Goal: Task Accomplishment & Management: Manage account settings

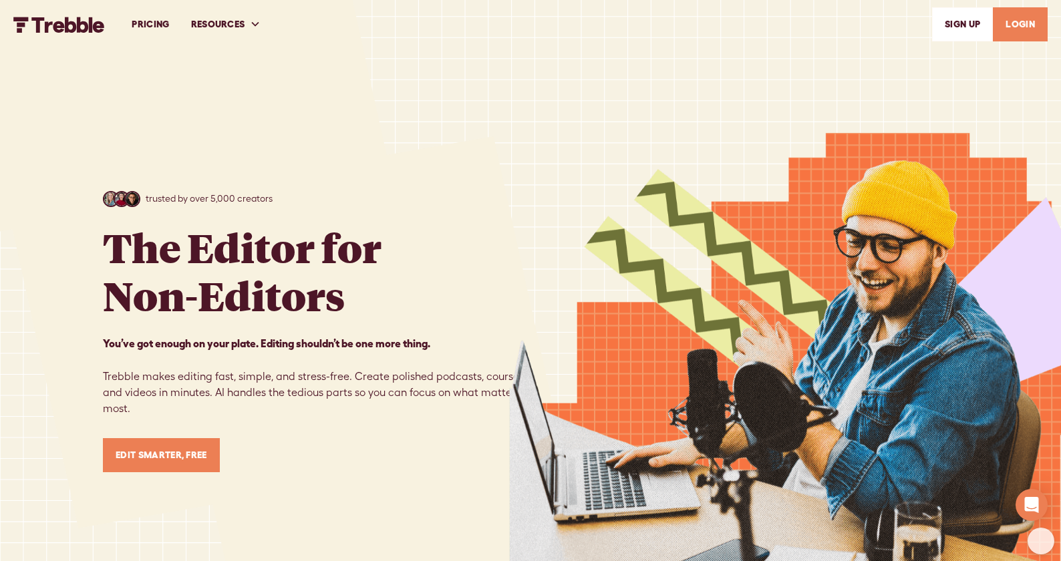
click at [1026, 20] on link "LOGIN" at bounding box center [1020, 24] width 55 height 34
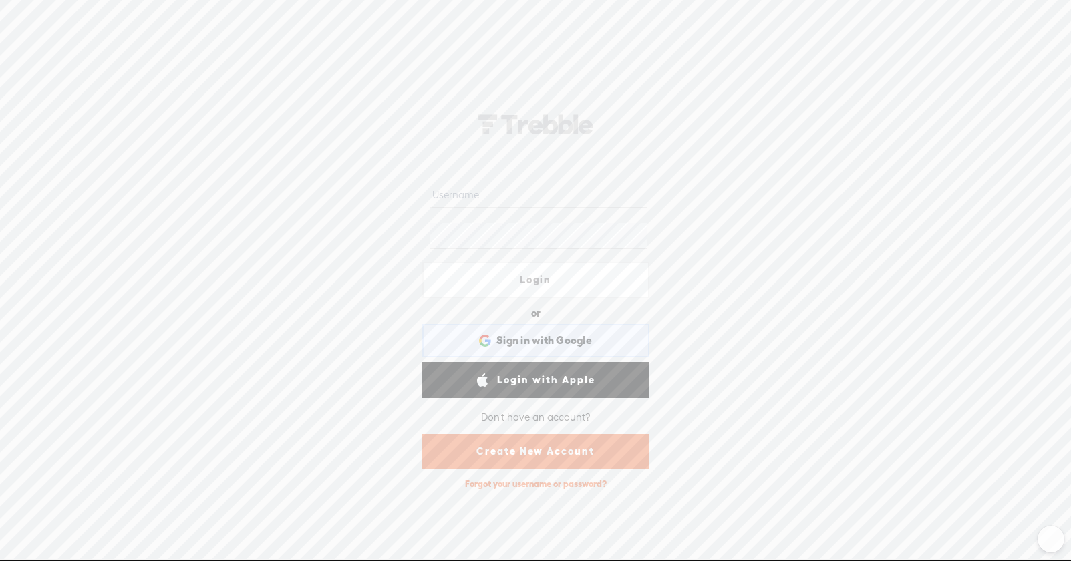
type input "[EMAIL_ADDRESS][DOMAIN_NAME]"
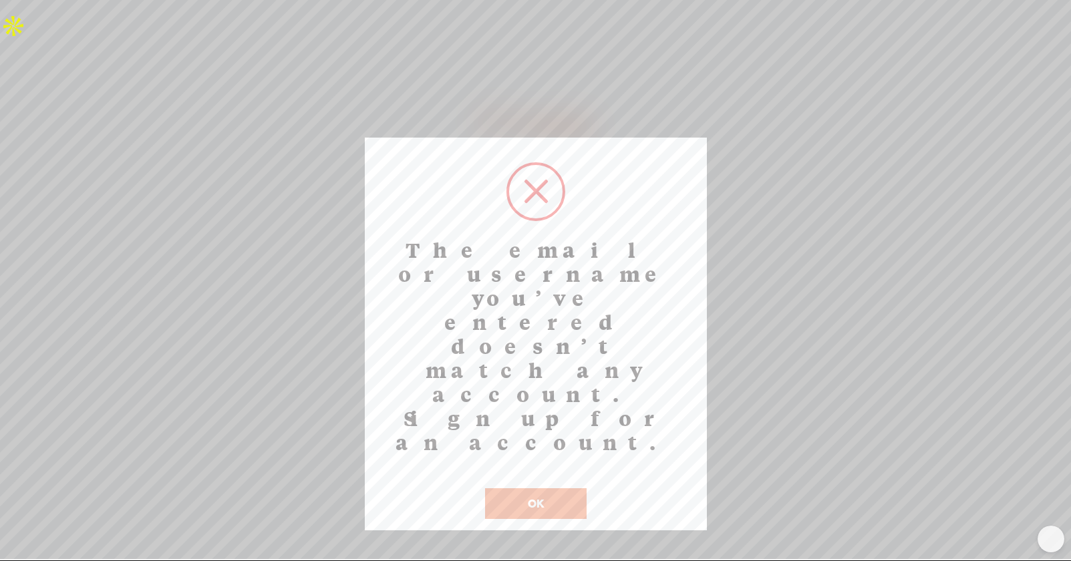
click at [539, 488] on button "OK" at bounding box center [536, 503] width 102 height 31
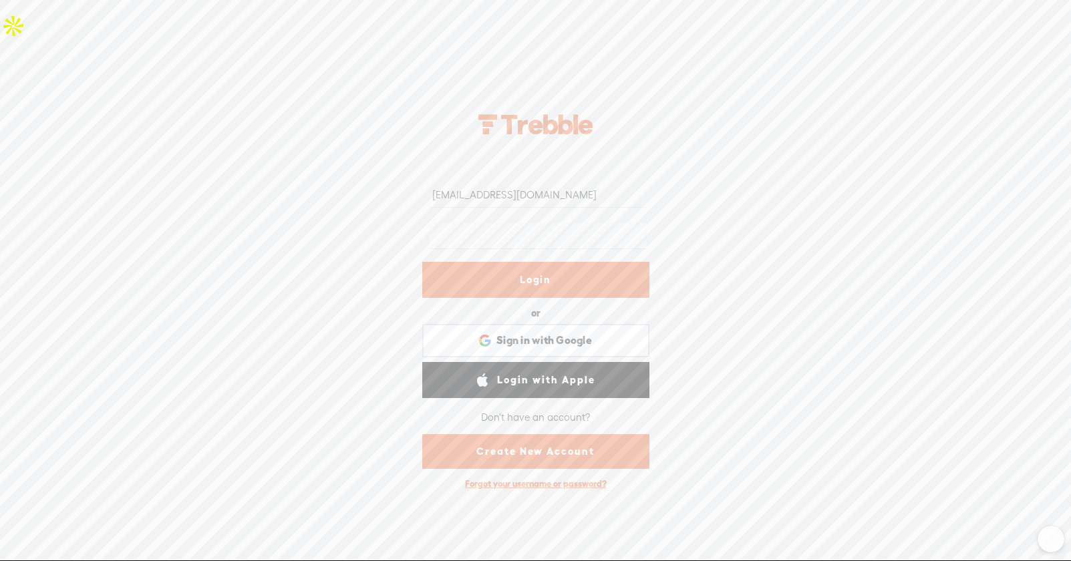
click at [711, 261] on div "[EMAIL_ADDRESS][DOMAIN_NAME] [PERSON_NAME][EMAIL_ADDRESS][DOMAIN_NAME] Login or…" at bounding box center [535, 297] width 1071 height 525
click at [390, 238] on div "[EMAIL_ADDRESS][DOMAIN_NAME] [PERSON_NAME][EMAIL_ADDRESS][DOMAIN_NAME] Login or…" at bounding box center [535, 297] width 1071 height 525
click at [544, 277] on link "Login" at bounding box center [535, 280] width 227 height 36
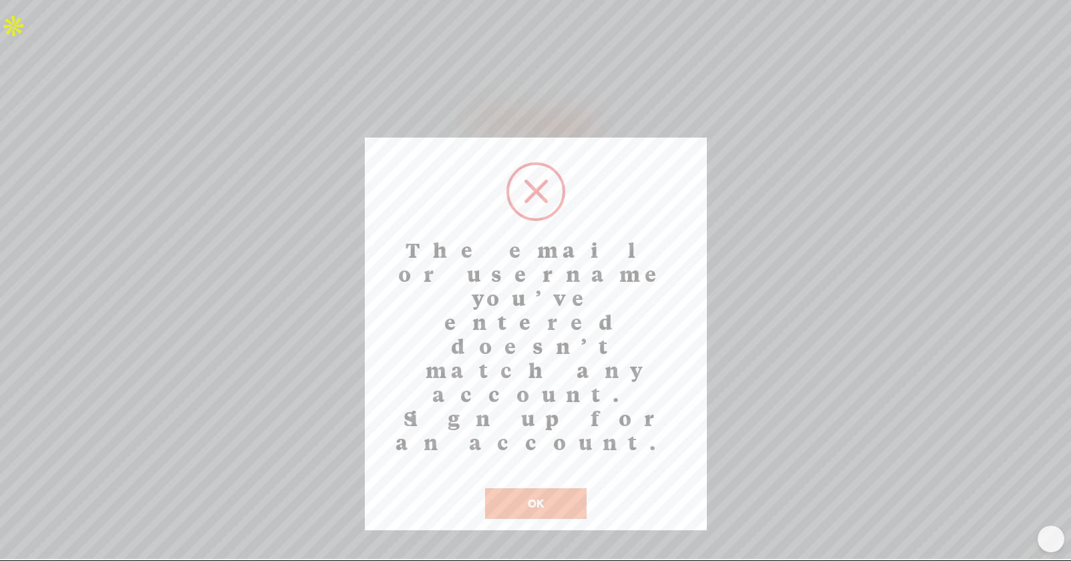
click at [539, 488] on button "OK" at bounding box center [536, 503] width 102 height 31
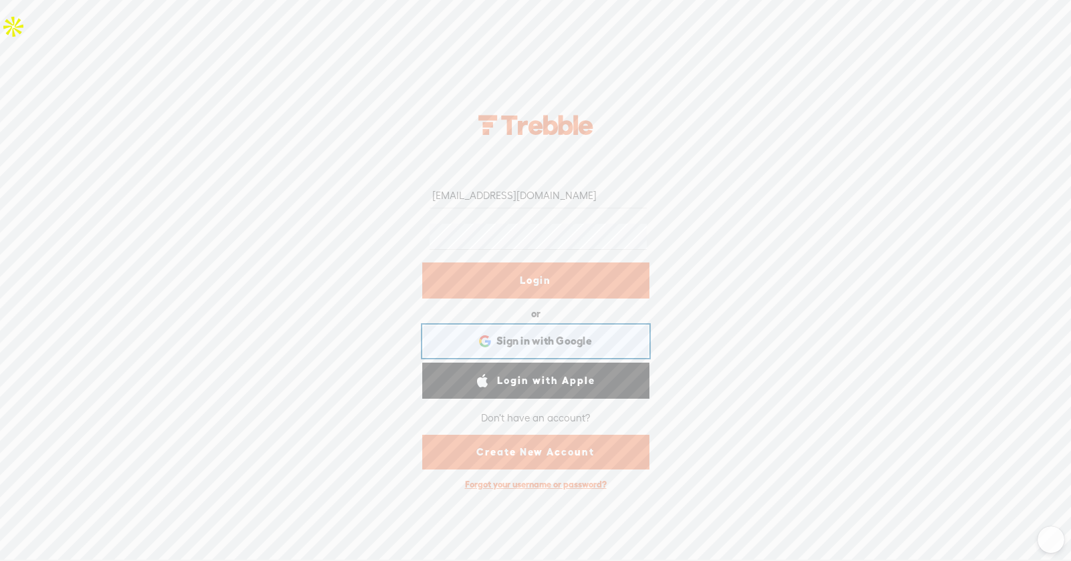
click at [529, 343] on span "Sign in with Google" at bounding box center [545, 341] width 96 height 14
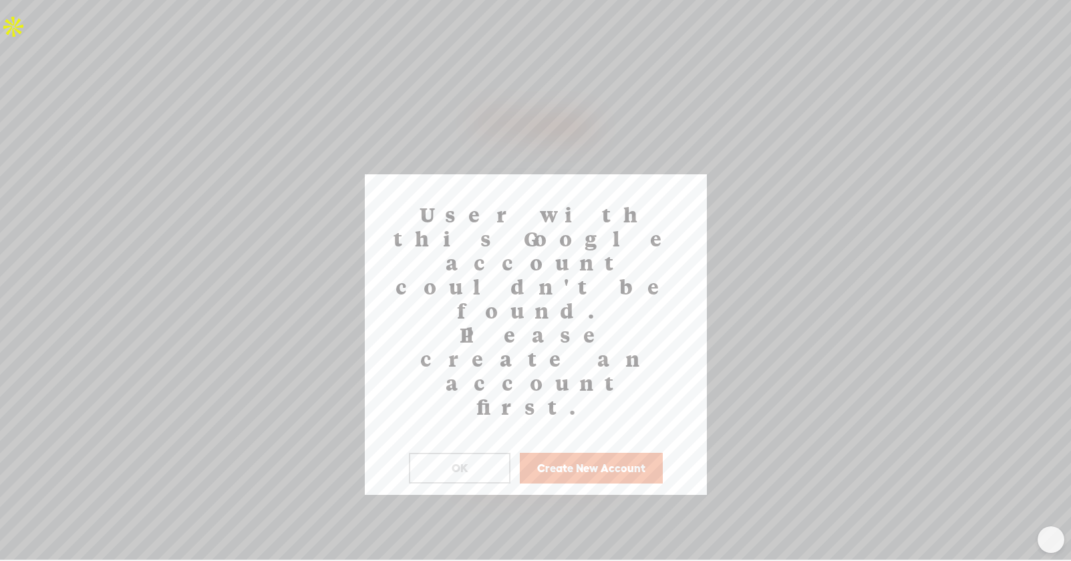
click at [467, 453] on button "OK" at bounding box center [460, 468] width 102 height 31
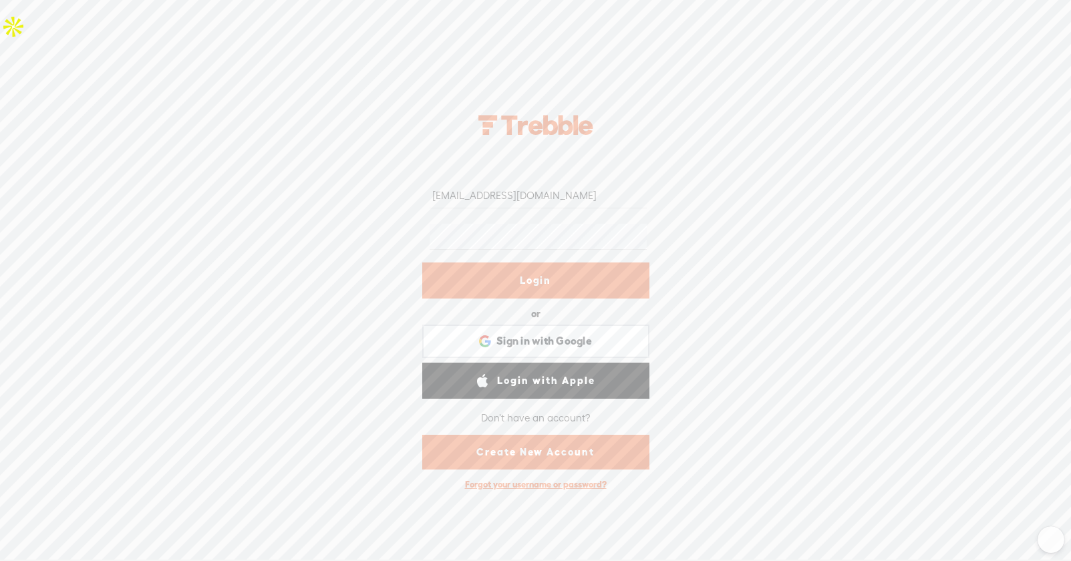
click at [802, 255] on div "[EMAIL_ADDRESS][DOMAIN_NAME] [PERSON_NAME][EMAIL_ADDRESS][DOMAIN_NAME] Login or…" at bounding box center [535, 298] width 1071 height 525
click at [540, 485] on div "Forgot your username or password?" at bounding box center [535, 484] width 155 height 25
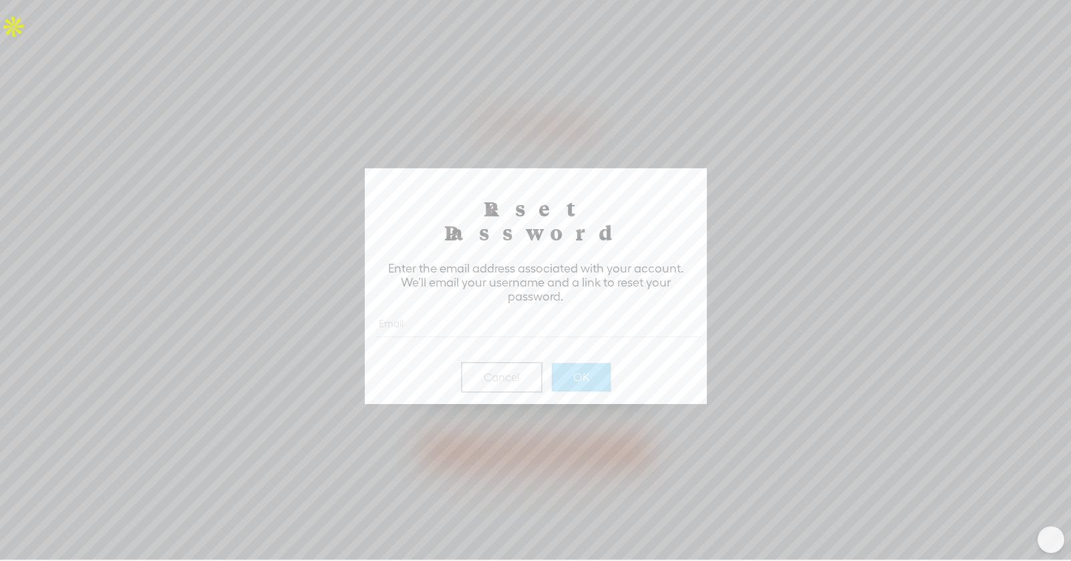
click at [452, 311] on input "text" at bounding box center [538, 324] width 325 height 26
click at [593, 364] on button "OK" at bounding box center [581, 378] width 59 height 28
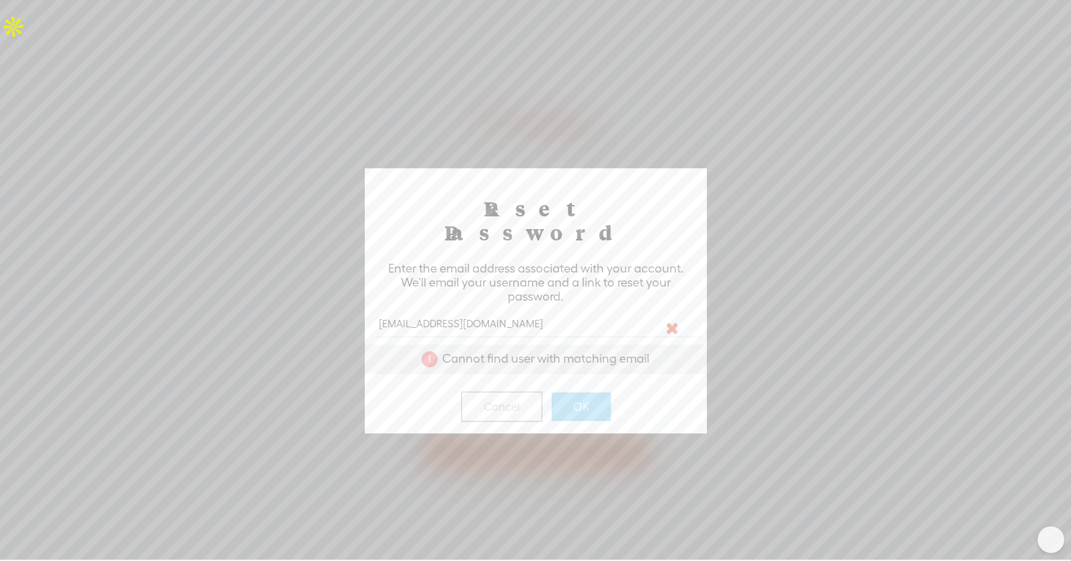
click at [444, 311] on input "[EMAIL_ADDRESS][DOMAIN_NAME]" at bounding box center [538, 324] width 325 height 26
drag, startPoint x: 518, startPoint y: 303, endPoint x: 328, endPoint y: 301, distance: 189.8
click at [328, 301] on body "Hold on tight . . . [EMAIL_ADDRESS][DOMAIN_NAME] [EMAIL_ADDRESS][DOMAIN_NAME] L…" at bounding box center [535, 280] width 1071 height 560
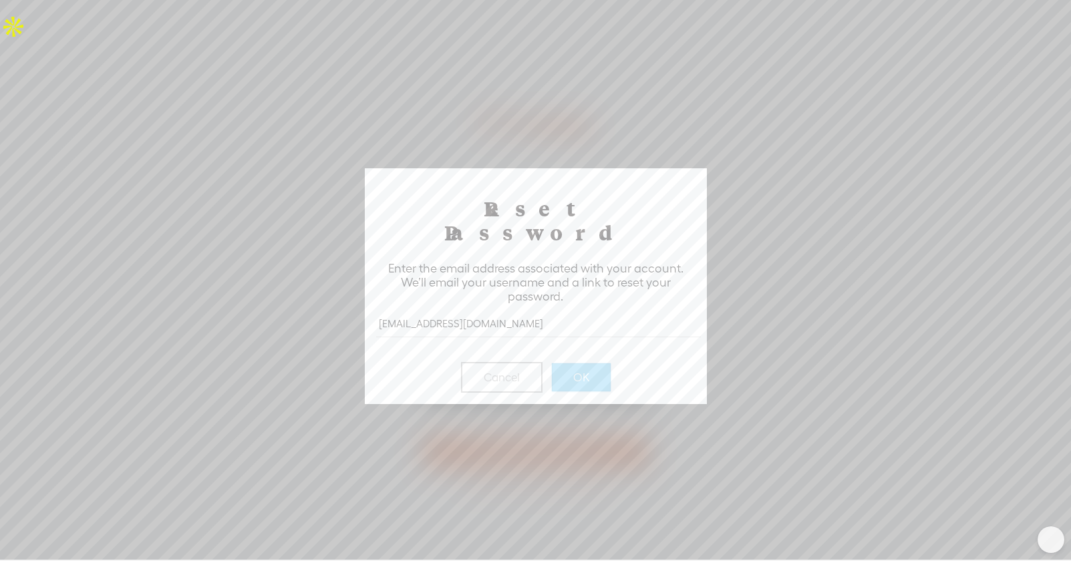
type input "[EMAIL_ADDRESS][DOMAIN_NAME]"
click at [586, 364] on button "OK" at bounding box center [581, 378] width 59 height 28
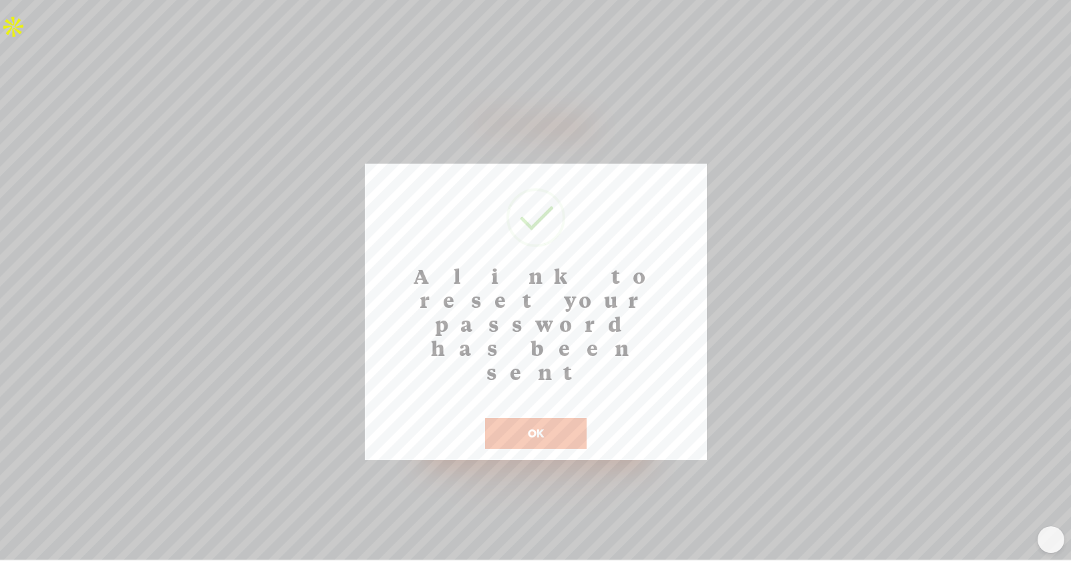
click at [545, 418] on button "OK" at bounding box center [536, 433] width 102 height 31
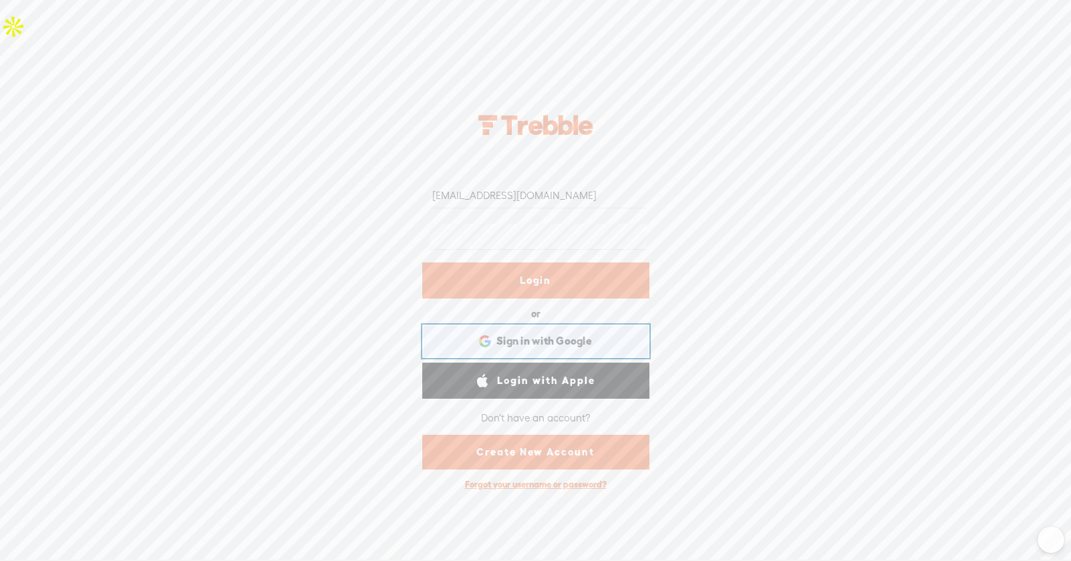
click at [520, 331] on div "Sign in with Google Sign in with Google. Opens in new tab" at bounding box center [536, 341] width 208 height 31
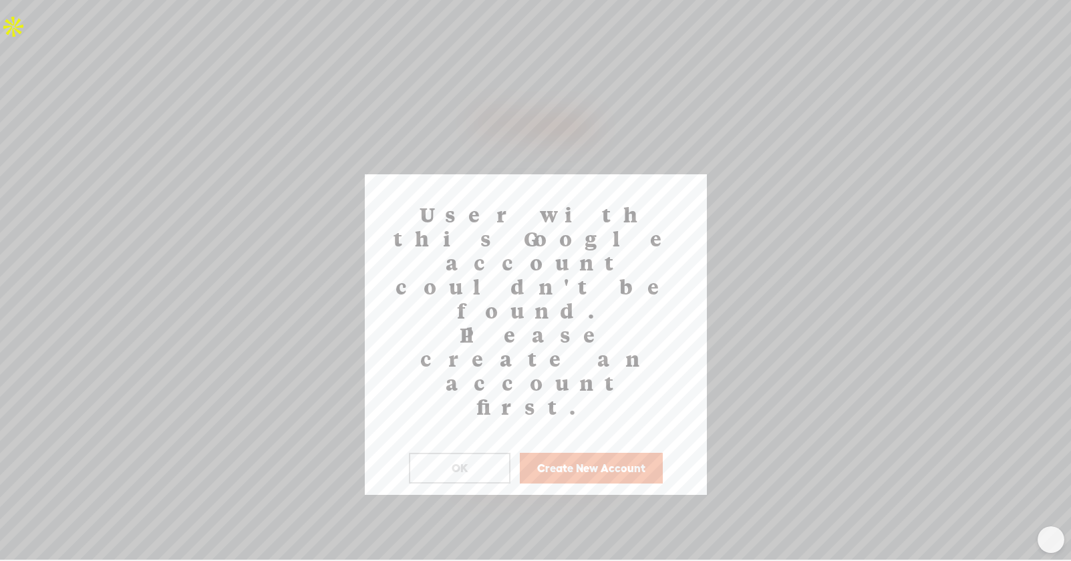
click at [470, 453] on button "OK" at bounding box center [460, 468] width 102 height 31
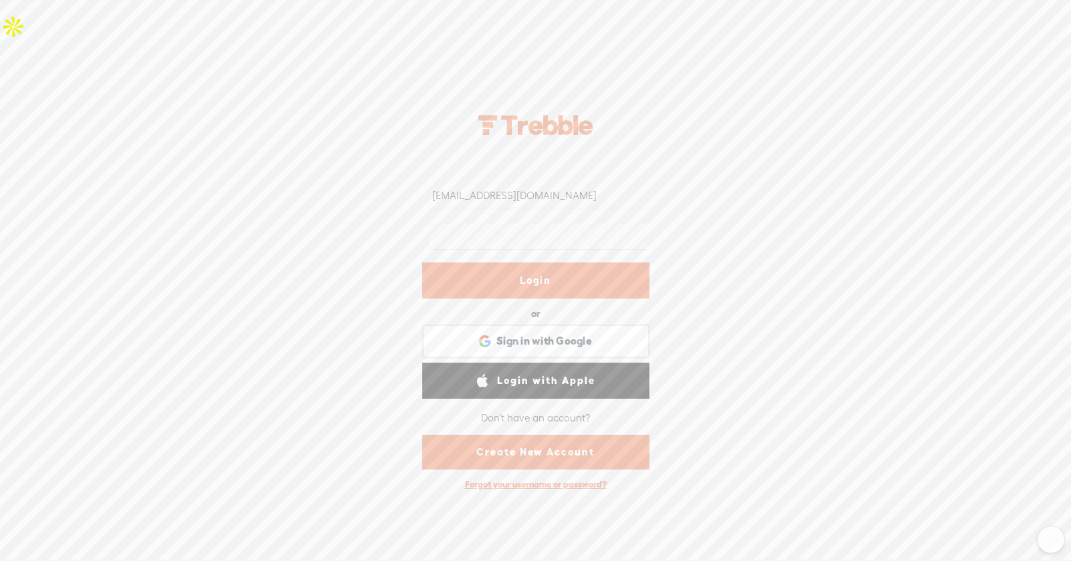
click at [529, 194] on input "[EMAIL_ADDRESS][DOMAIN_NAME]" at bounding box center [538, 195] width 217 height 26
drag, startPoint x: 553, startPoint y: 193, endPoint x: 390, endPoint y: 190, distance: 163.8
click at [390, 190] on div "[EMAIL_ADDRESS][DOMAIN_NAME] [PERSON_NAME][EMAIL_ADDRESS][DOMAIN_NAME] Login or…" at bounding box center [535, 298] width 1071 height 525
click at [533, 194] on input "[EMAIL_ADDRESS][DOMAIN_NAME]" at bounding box center [538, 195] width 217 height 26
type input "m"
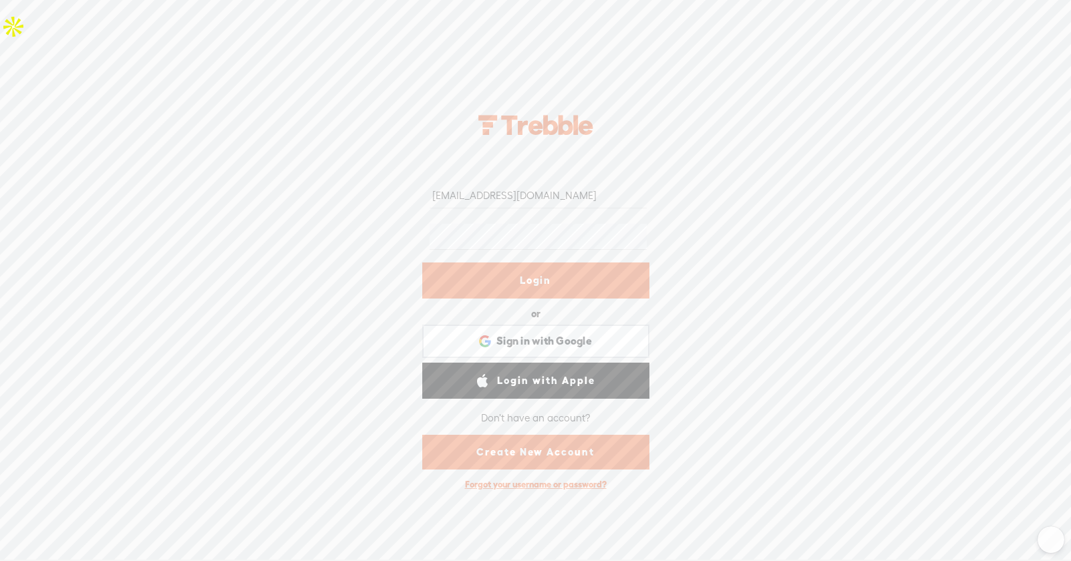
type input "[EMAIL_ADDRESS][DOMAIN_NAME]"
click at [444, 278] on link "Login" at bounding box center [535, 281] width 227 height 36
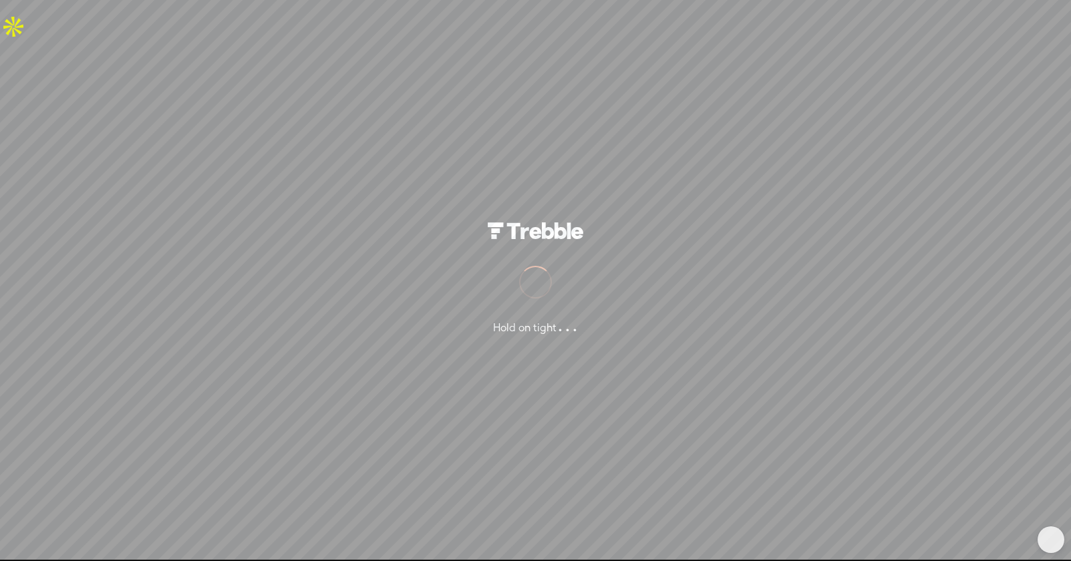
scroll to position [1, 0]
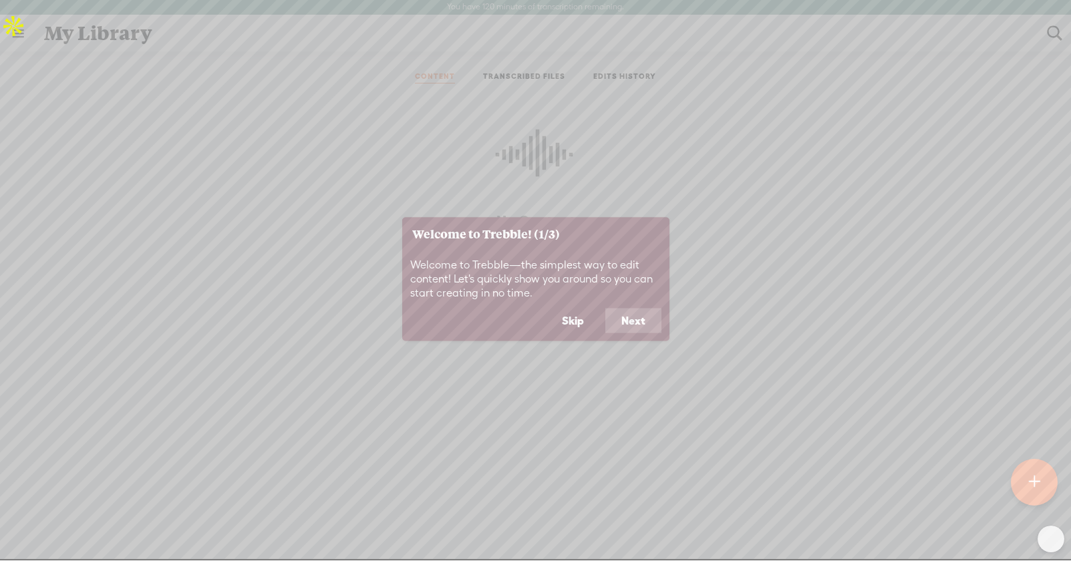
click at [571, 320] on button "Skip" at bounding box center [573, 320] width 54 height 25
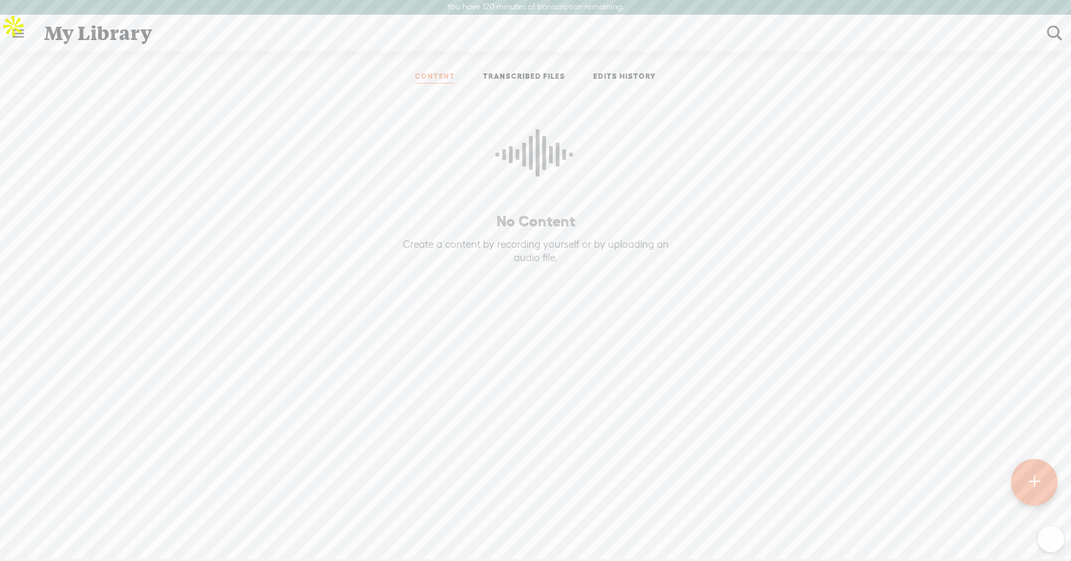
click at [13, 30] on link at bounding box center [18, 33] width 35 height 35
click at [78, 512] on div "SETTINGS" at bounding box center [88, 529] width 156 height 40
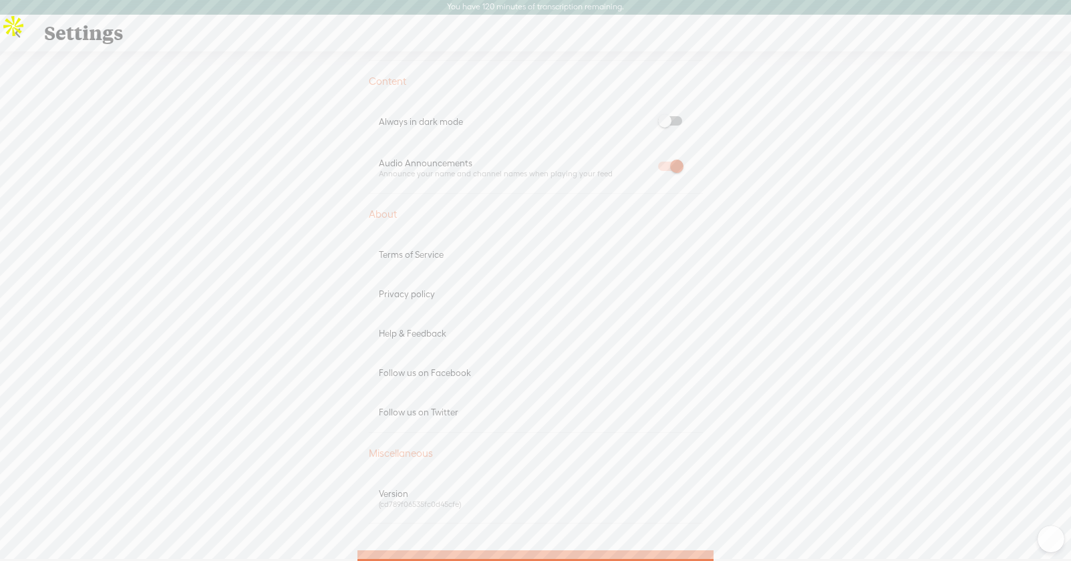
scroll to position [672, 0]
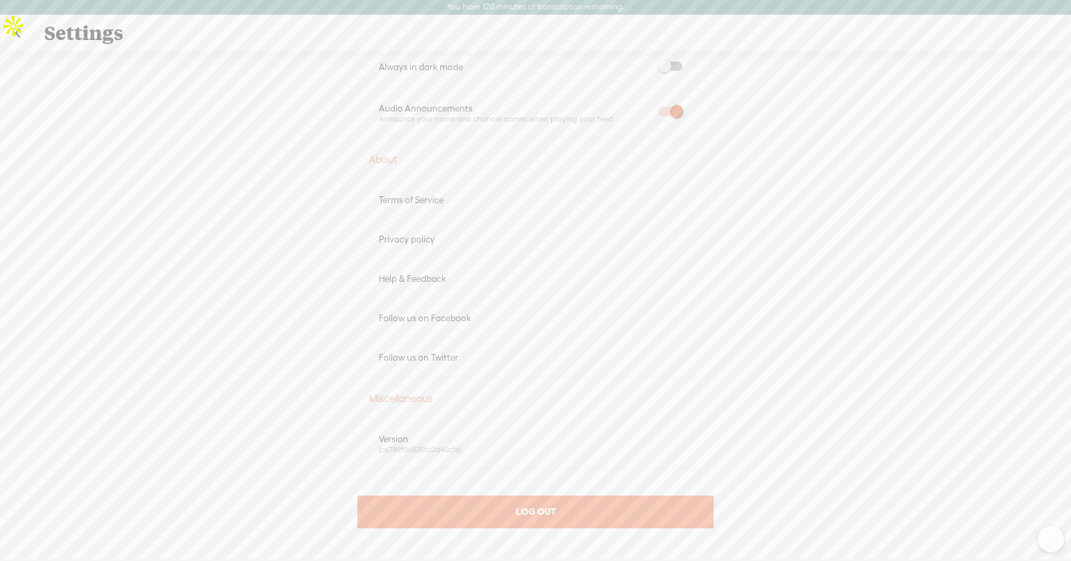
drag, startPoint x: 906, startPoint y: 315, endPoint x: 853, endPoint y: 293, distance: 57.8
click at [906, 315] on div "Upgrade To Trebble Plus [PERSON_NAME] View Profile Account Edit profile Change …" at bounding box center [535, 313] width 1071 height 524
click at [22, 29] on link at bounding box center [17, 33] width 33 height 35
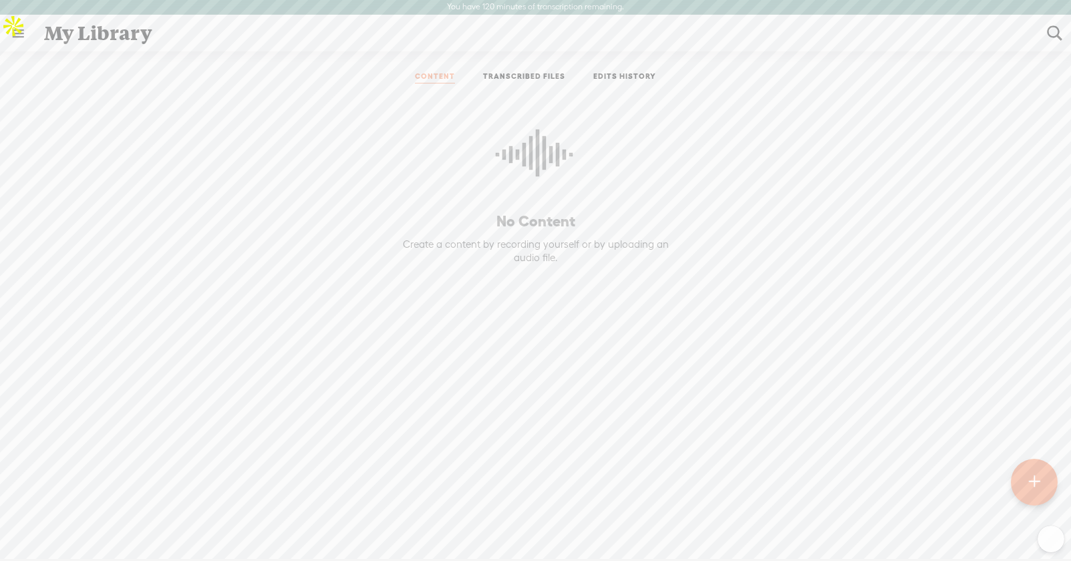
click at [526, 74] on link "TRANSCRIBED FILES" at bounding box center [524, 78] width 82 height 12
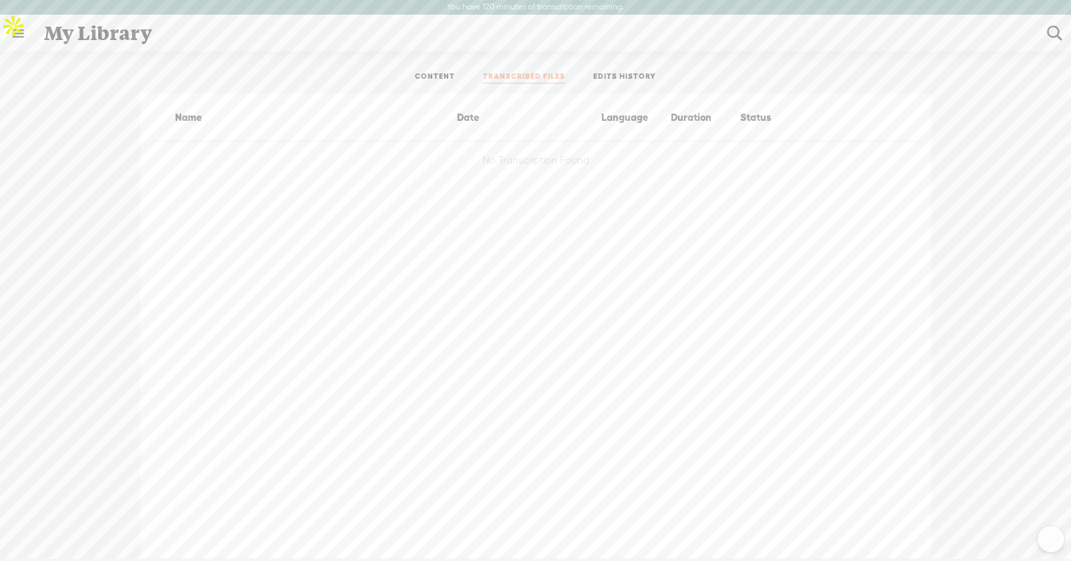
click at [632, 78] on link "EDITS HISTORY" at bounding box center [624, 78] width 63 height 12
click at [424, 72] on link "CONTENT" at bounding box center [435, 78] width 40 height 12
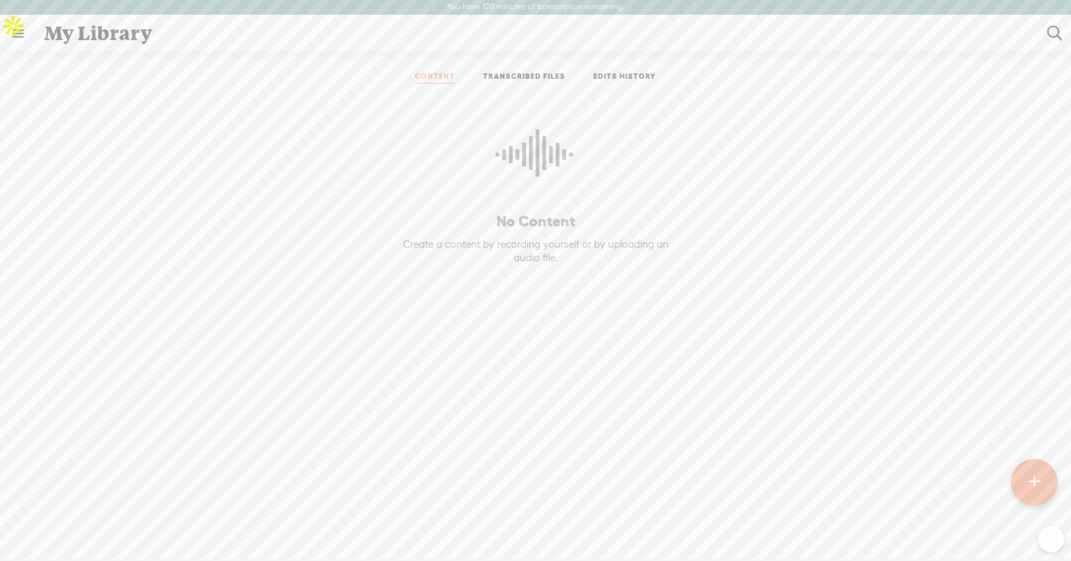
click at [14, 32] on link at bounding box center [18, 33] width 35 height 35
click at [69, 287] on div "MY LIBRARY" at bounding box center [77, 292] width 61 height 11
click at [556, 308] on body "You have 120 minutes of transcription remaining. Upgrade to increase your limit…" at bounding box center [535, 279] width 1071 height 560
click at [1042, 482] on div at bounding box center [1033, 482] width 47 height 47
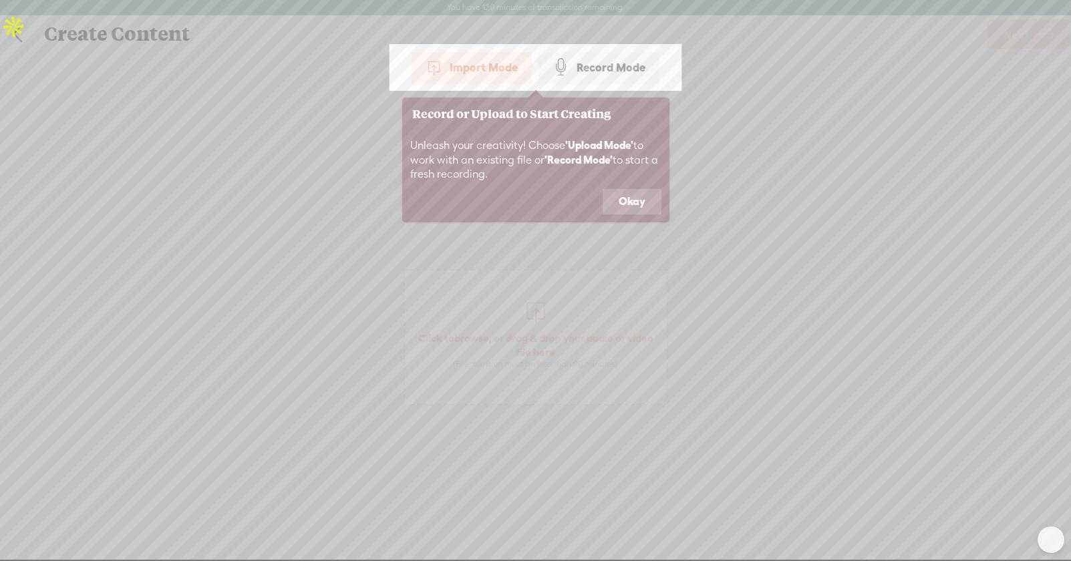
click at [620, 201] on button "Okay" at bounding box center [632, 201] width 59 height 25
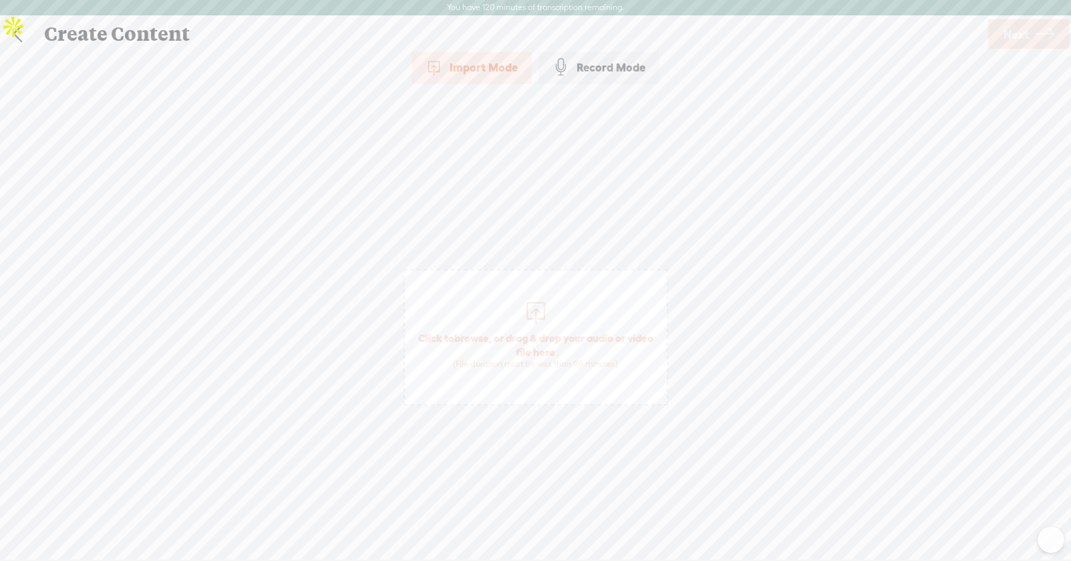
click at [19, 38] on link at bounding box center [17, 34] width 33 height 35
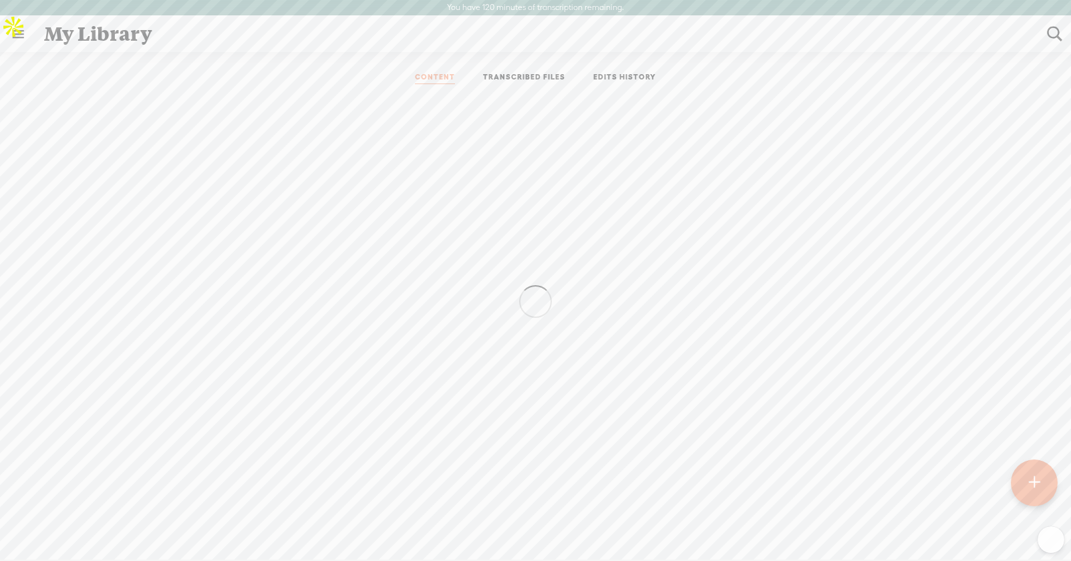
scroll to position [1, 0]
click at [528, 72] on link "TRANSCRIBED FILES" at bounding box center [524, 78] width 82 height 12
click at [616, 74] on link "EDITS HISTORY" at bounding box center [624, 78] width 63 height 12
click at [525, 80] on link "TRANSCRIBED FILES" at bounding box center [524, 78] width 82 height 12
click at [421, 81] on link "CONTENT" at bounding box center [435, 78] width 40 height 12
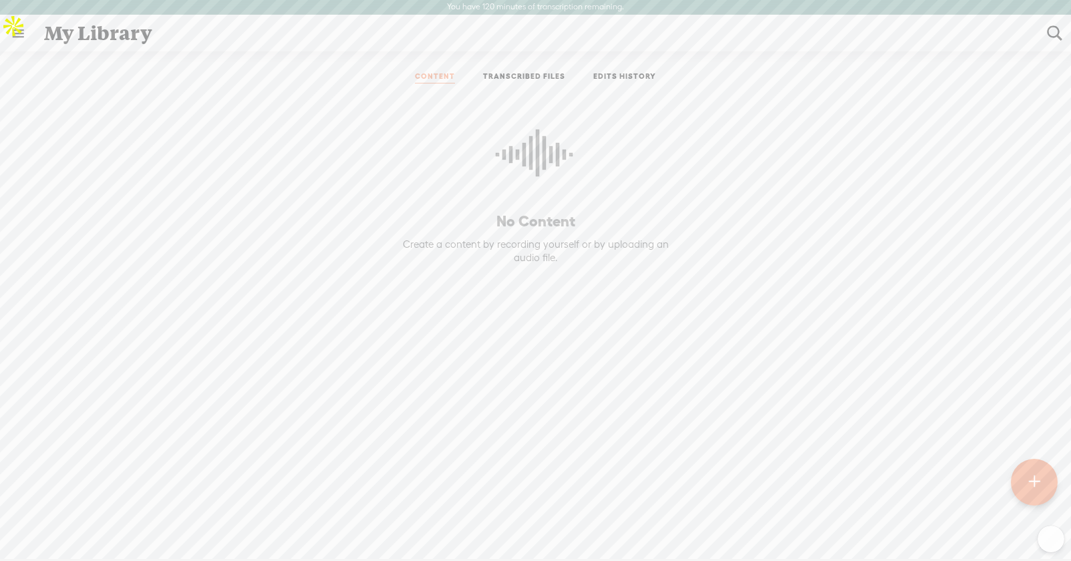
click at [503, 74] on link "TRANSCRIBED FILES" at bounding box center [524, 78] width 82 height 12
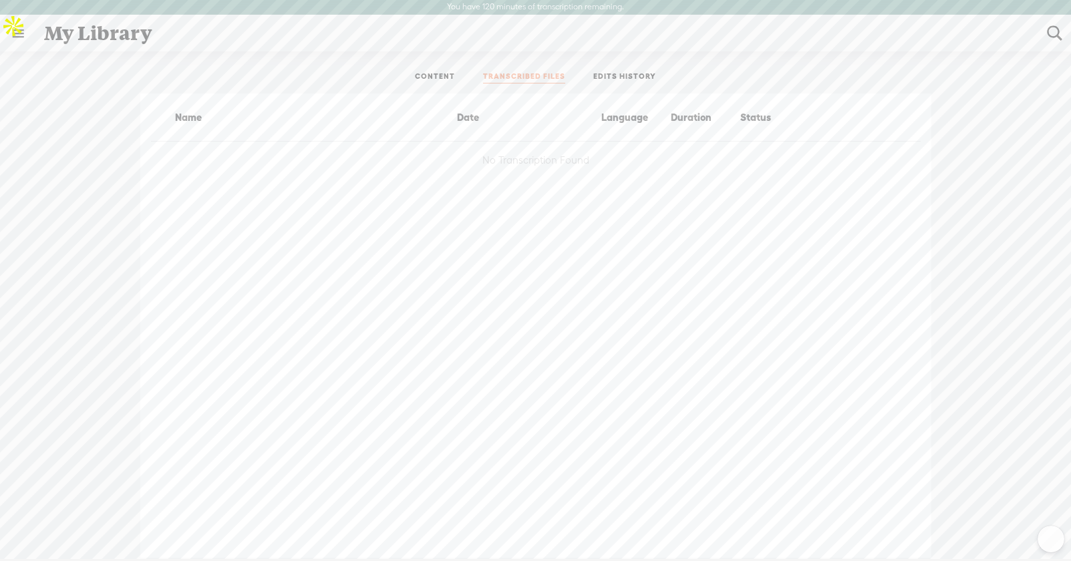
click at [619, 73] on link "EDITS HISTORY" at bounding box center [624, 78] width 63 height 12
click at [430, 77] on link "CONTENT" at bounding box center [435, 78] width 40 height 12
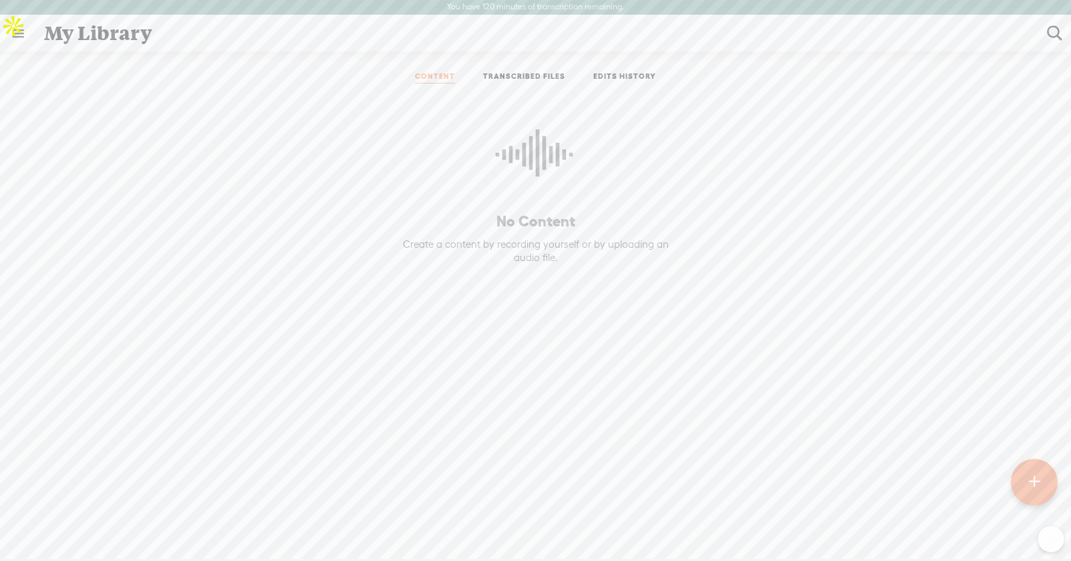
click at [884, 322] on div "No Content Create a content by recording yourself or by uploading an audio file." at bounding box center [535, 301] width 1051 height 415
click at [25, 32] on link at bounding box center [18, 33] width 35 height 35
click at [70, 527] on div "SETTINGS" at bounding box center [88, 529] width 156 height 40
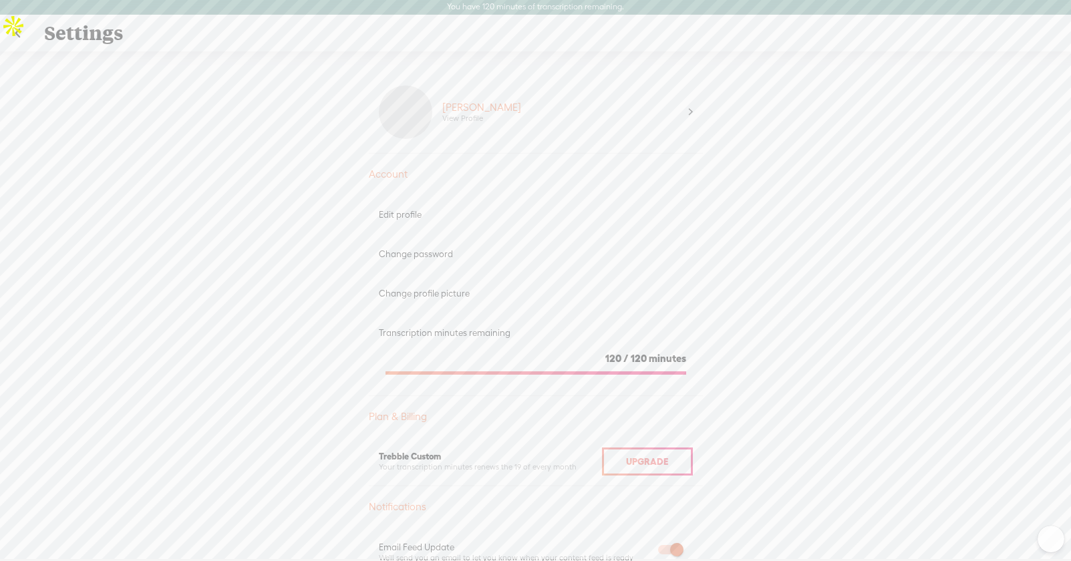
click at [416, 226] on div "Edit profile" at bounding box center [536, 214] width 334 height 39
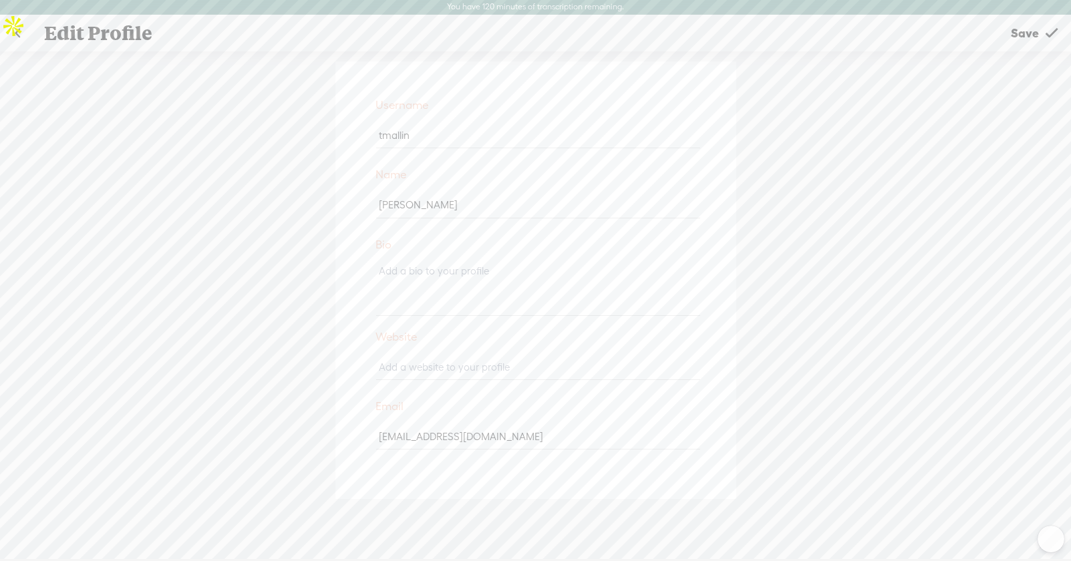
click at [15, 33] on link at bounding box center [17, 33] width 33 height 35
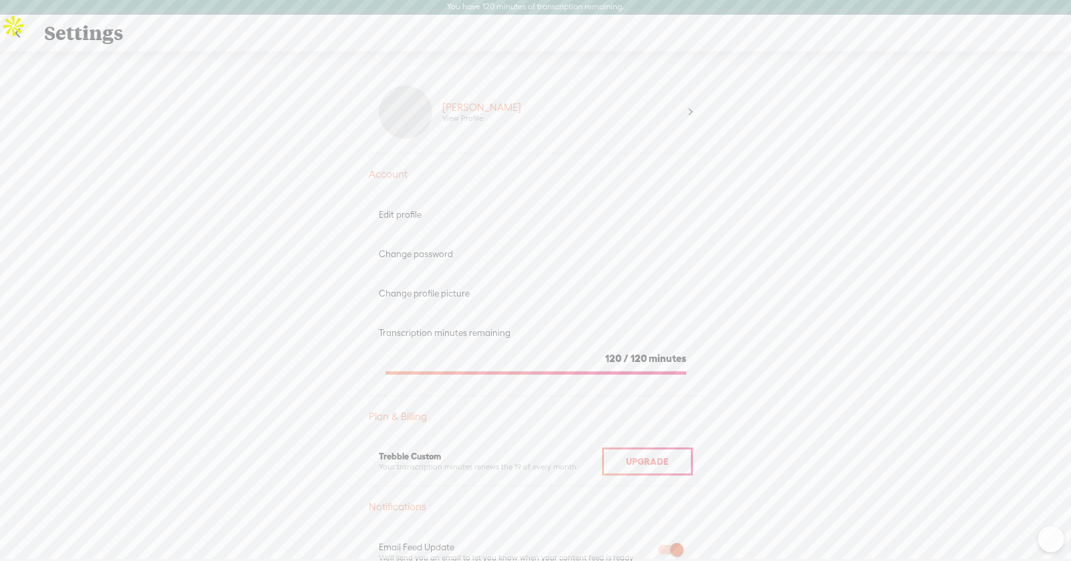
click at [426, 299] on div "Change profile picture" at bounding box center [536, 293] width 314 height 11
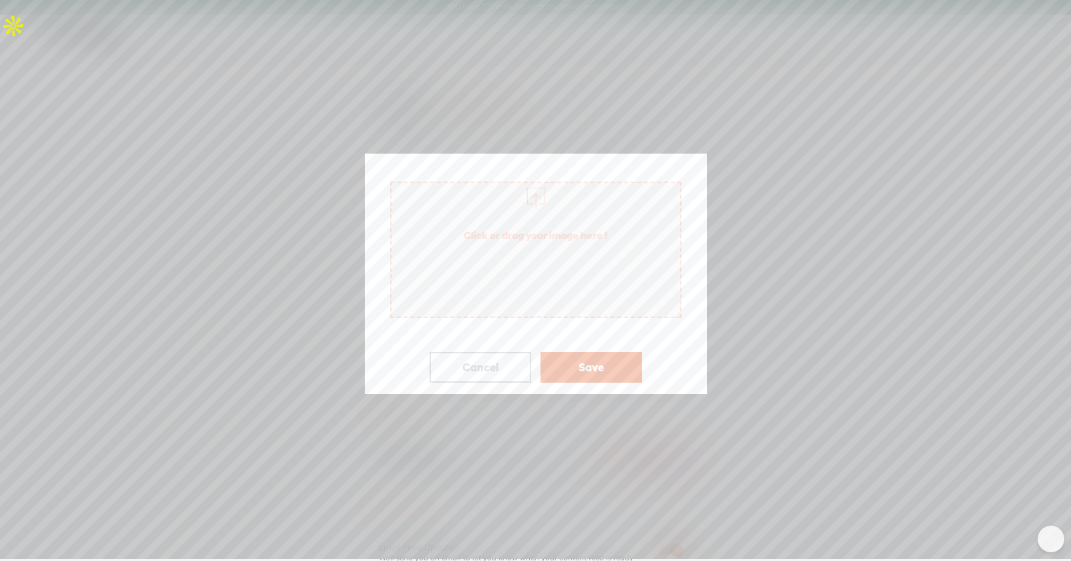
click at [545, 225] on span "Click or drag your image here !" at bounding box center [536, 235] width 289 height 37
click at [573, 374] on button "Save" at bounding box center [592, 367] width 102 height 31
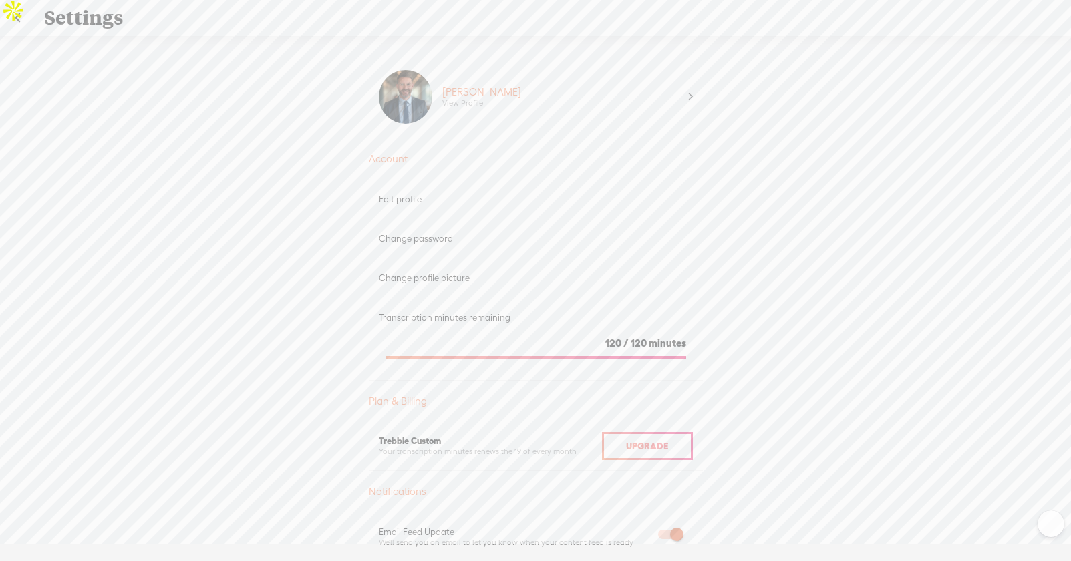
click at [15, 17] on link at bounding box center [17, 18] width 33 height 35
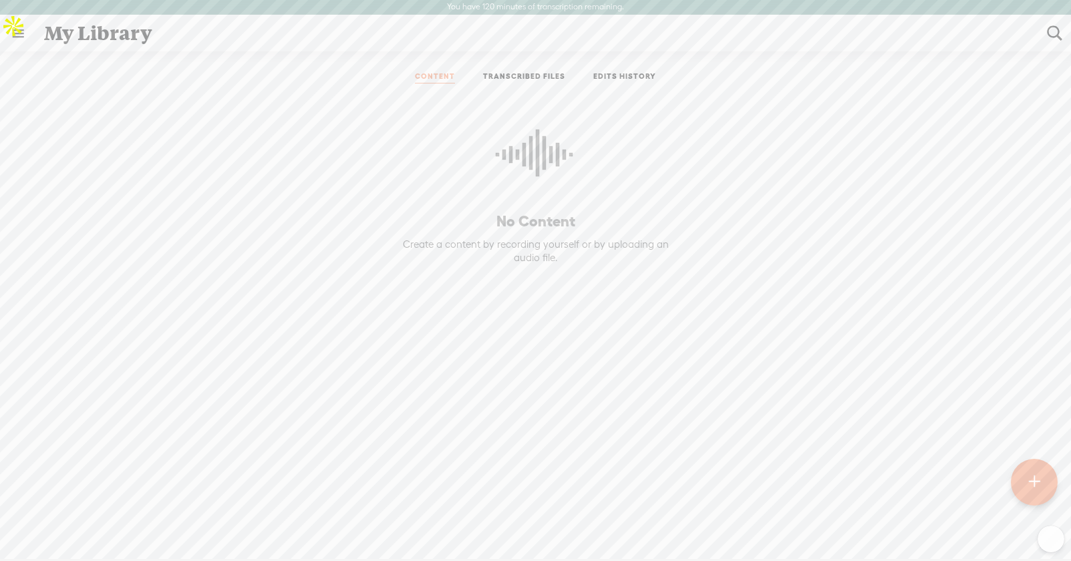
click at [515, 79] on link "TRANSCRIBED FILES" at bounding box center [524, 78] width 82 height 12
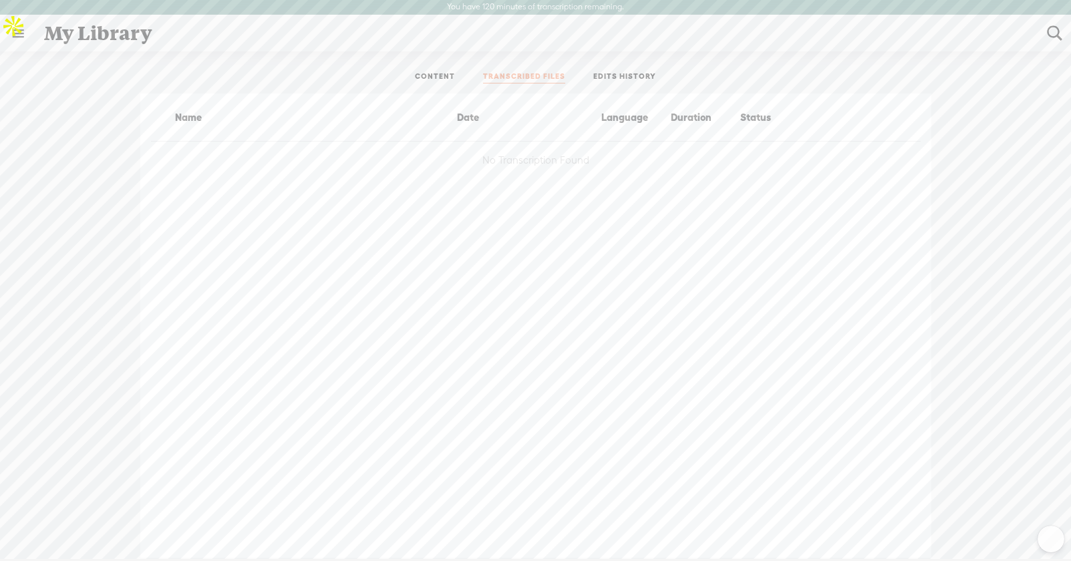
click at [648, 81] on link "EDITS HISTORY" at bounding box center [624, 78] width 63 height 12
drag, startPoint x: 537, startPoint y: 72, endPoint x: 471, endPoint y: 68, distance: 65.6
click at [536, 72] on link "TRANSCRIBED FILES" at bounding box center [524, 78] width 82 height 12
click at [412, 61] on div "CONTENT TRANSCRIBED FILES EDITS HISTORY All All Drafts On-air Scheduled All Dra…" at bounding box center [535, 309] width 1071 height 517
click at [426, 77] on link "CONTENT" at bounding box center [435, 78] width 40 height 12
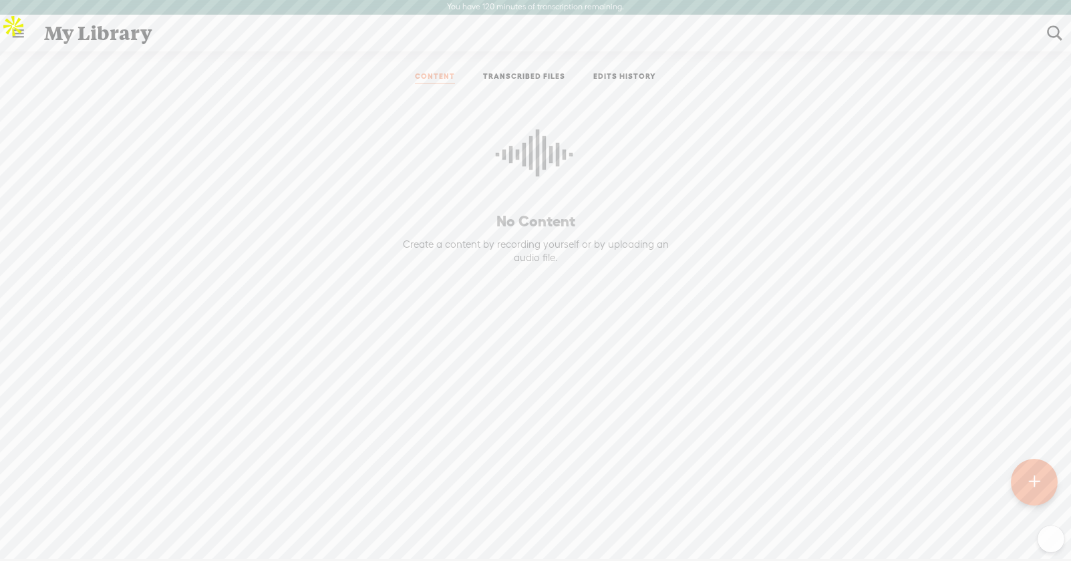
click at [19, 30] on link at bounding box center [18, 33] width 35 height 35
click at [86, 524] on div "SETTINGS" at bounding box center [70, 529] width 49 height 11
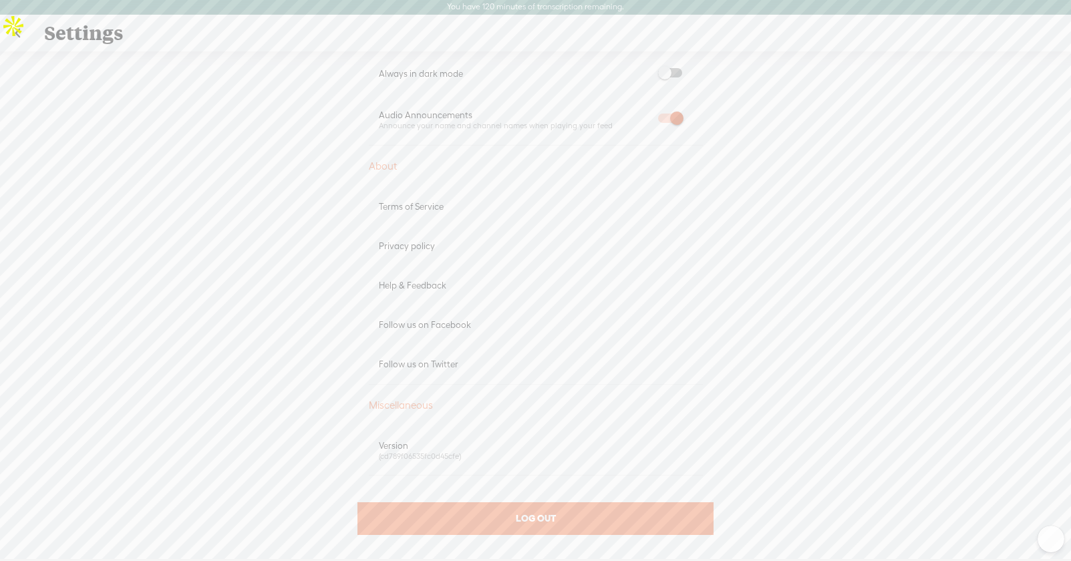
scroll to position [672, 0]
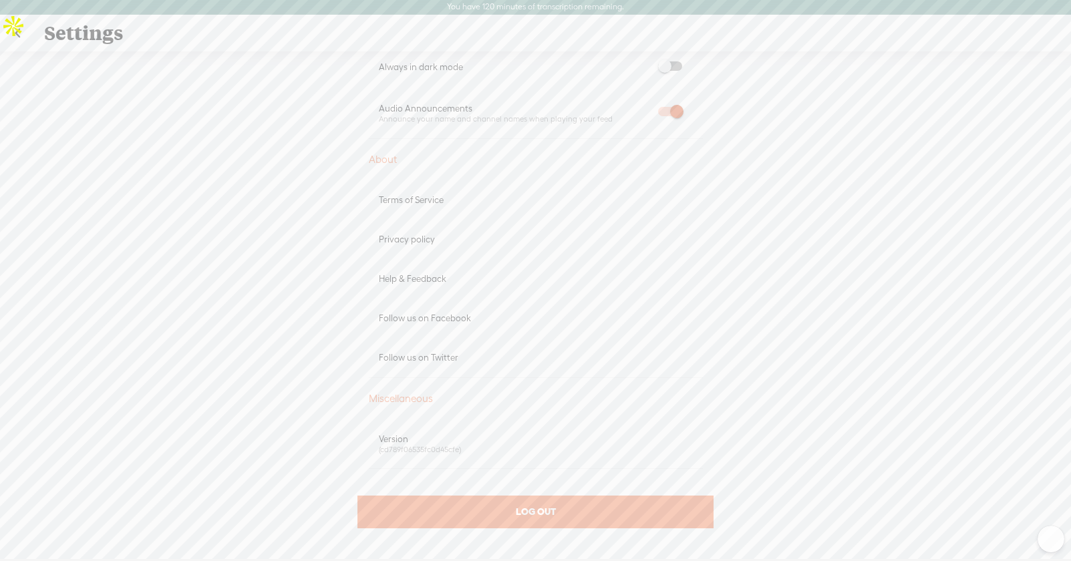
click at [521, 511] on span "LOG OUT" at bounding box center [536, 512] width 40 height 12
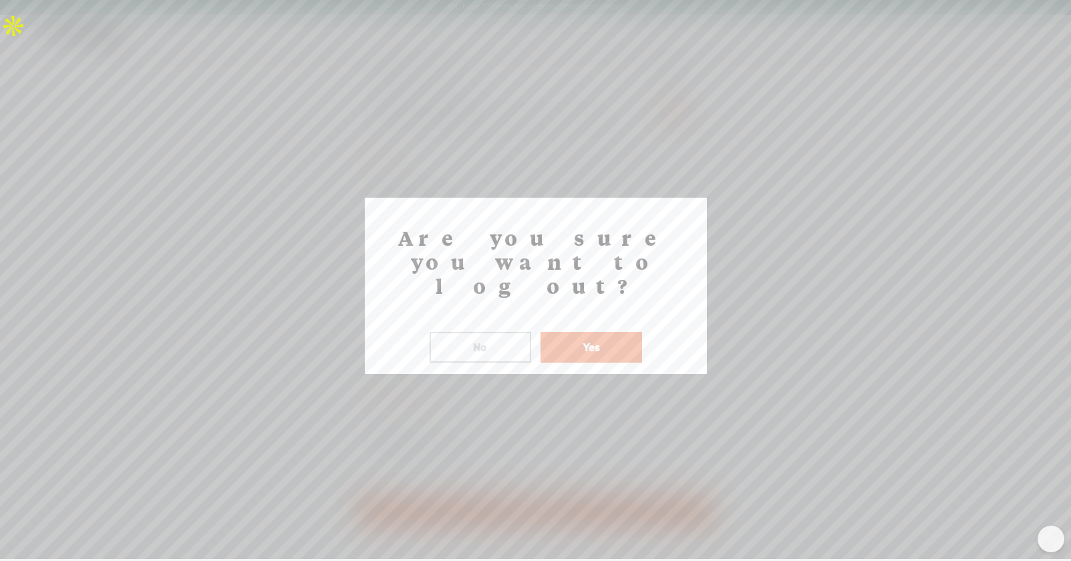
click at [482, 332] on button "No" at bounding box center [481, 347] width 102 height 31
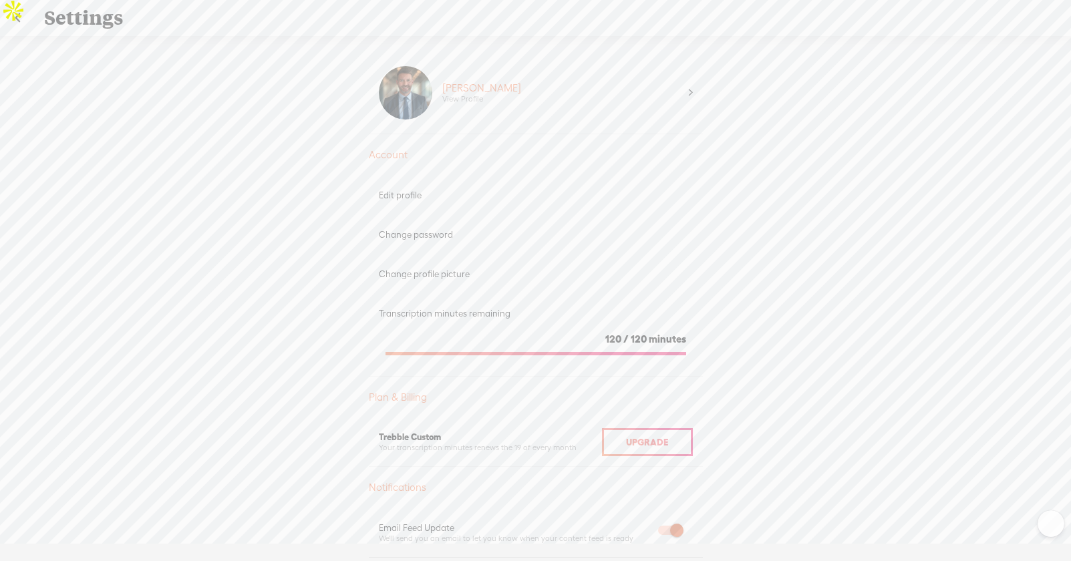
scroll to position [0, 0]
click at [844, 102] on div "Upgrade To Trebble Plus [PERSON_NAME] View Profile Account Edit profile Change …" at bounding box center [535, 298] width 1071 height 524
